Goal: Transaction & Acquisition: Purchase product/service

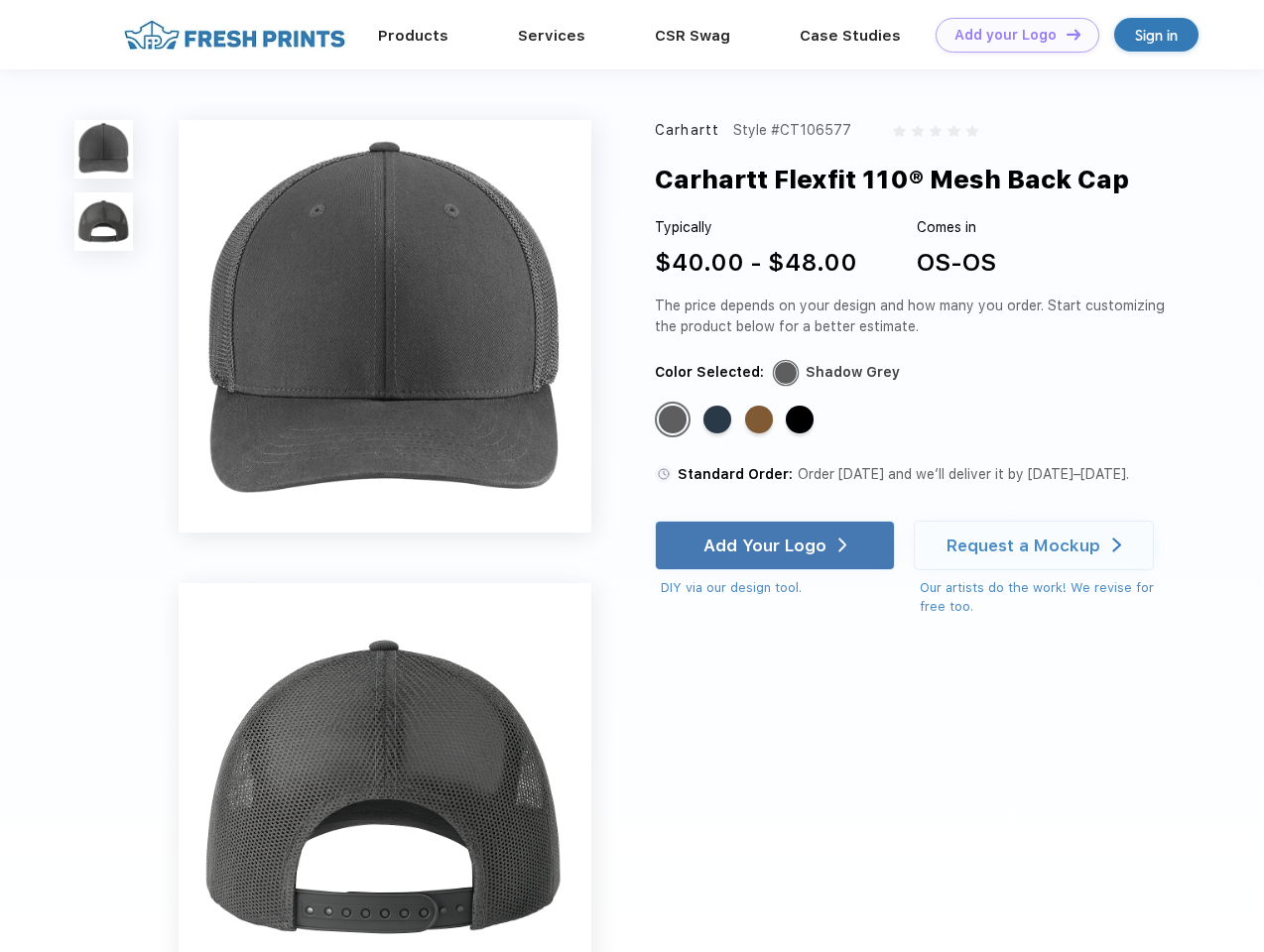
click at [1010, 35] on link "Add your Logo Design Tool" at bounding box center [1017, 35] width 164 height 35
click at [0, 0] on div "Design Tool" at bounding box center [0, 0] width 0 height 0
click at [1064, 34] on link "Add your Logo Design Tool" at bounding box center [1017, 35] width 164 height 35
click at [104, 149] on img at bounding box center [103, 149] width 59 height 59
click at [104, 222] on img at bounding box center [103, 221] width 59 height 59
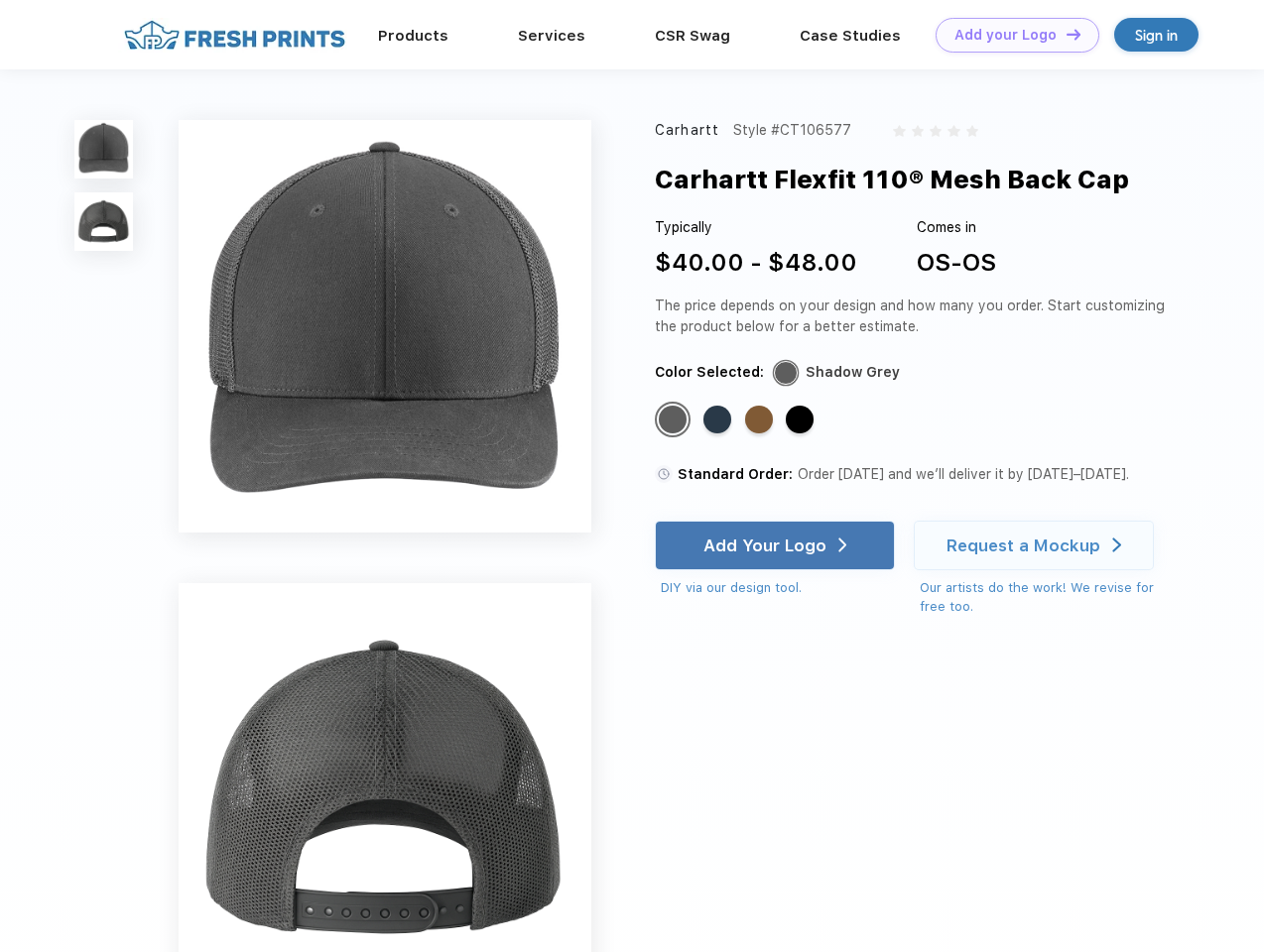
click at [674, 421] on div "Standard Color" at bounding box center [672, 420] width 28 height 28
click at [719, 421] on div "Standard Color" at bounding box center [717, 420] width 28 height 28
click at [761, 421] on div "Standard Color" at bounding box center [759, 420] width 28 height 28
click at [801, 421] on div "Standard Color" at bounding box center [799, 420] width 28 height 28
click at [776, 545] on div "Add Your Logo" at bounding box center [765, 545] width 123 height 20
